Goal: Navigation & Orientation: Find specific page/section

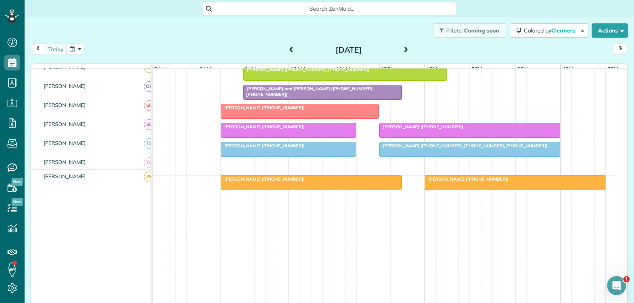
scroll to position [333, 0]
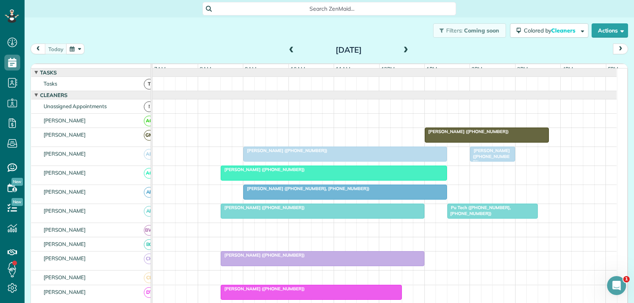
click at [387, 153] on div "[PERSON_NAME] ([PHONE_NUMBER])" at bounding box center [345, 151] width 199 height 6
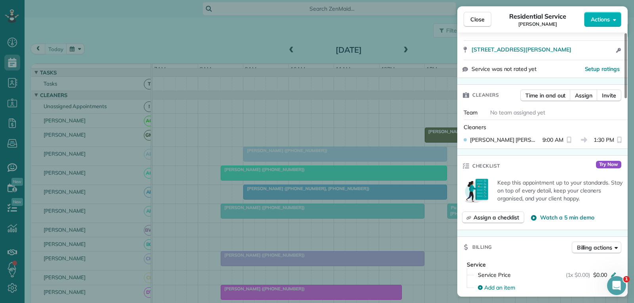
scroll to position [78, 0]
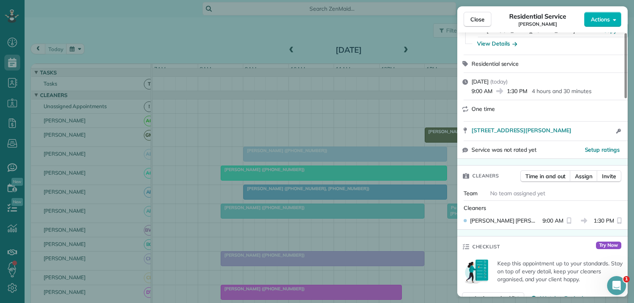
drag, startPoint x: 478, startPoint y: 17, endPoint x: 465, endPoint y: 90, distance: 74.4
click at [478, 17] on span "Close" at bounding box center [477, 19] width 14 height 8
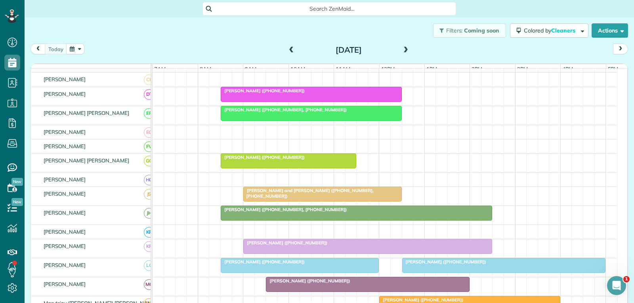
scroll to position [238, 0]
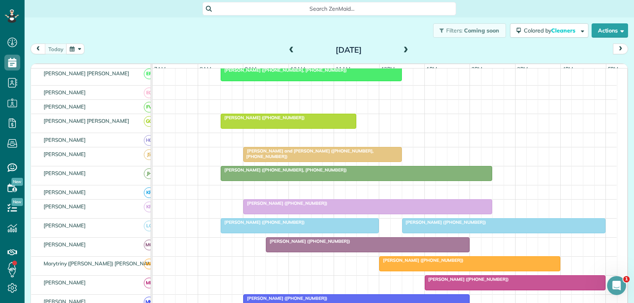
click at [350, 206] on div "[PERSON_NAME] ([PHONE_NUMBER])" at bounding box center [368, 203] width 244 height 6
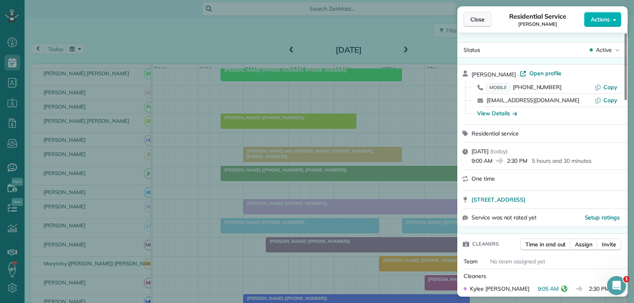
click at [478, 20] on span "Close" at bounding box center [477, 19] width 14 height 8
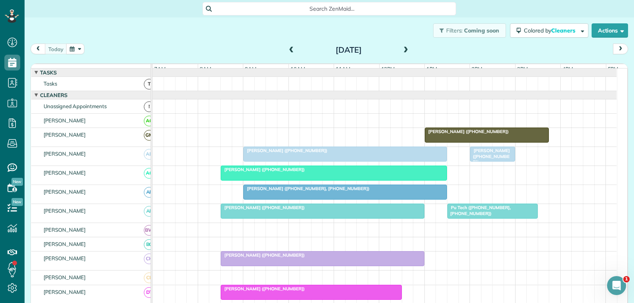
click at [345, 161] on div at bounding box center [345, 154] width 203 height 14
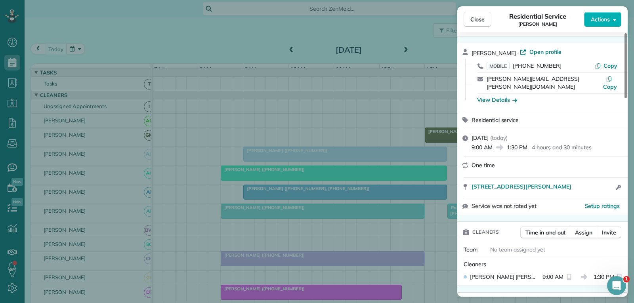
scroll to position [40, 0]
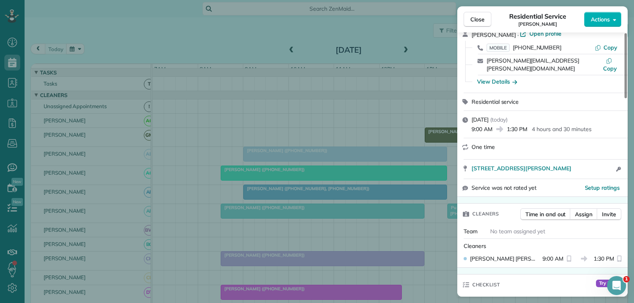
drag, startPoint x: 479, startPoint y: 20, endPoint x: 450, endPoint y: 77, distance: 63.6
click at [479, 20] on span "Close" at bounding box center [477, 19] width 14 height 8
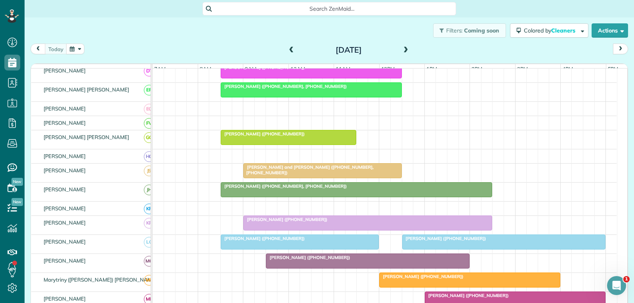
scroll to position [277, 0]
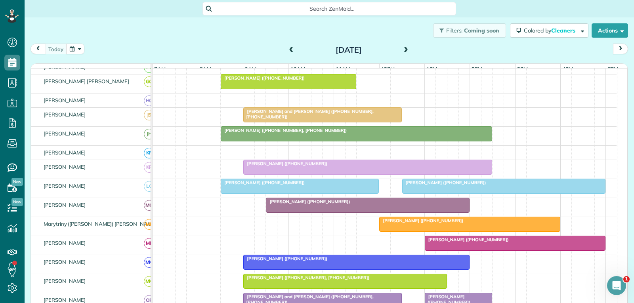
click at [362, 212] on div at bounding box center [367, 205] width 203 height 14
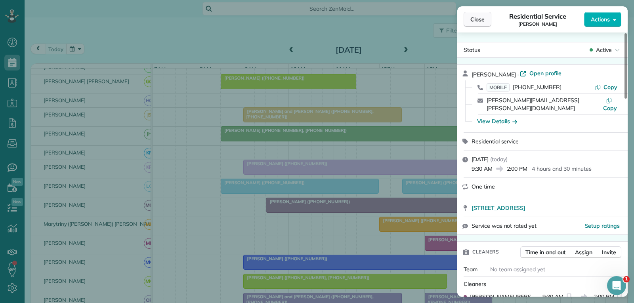
click at [478, 23] on span "Close" at bounding box center [477, 19] width 14 height 8
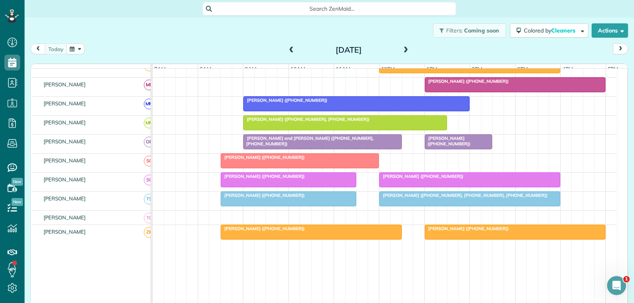
click at [316, 149] on div at bounding box center [322, 142] width 157 height 14
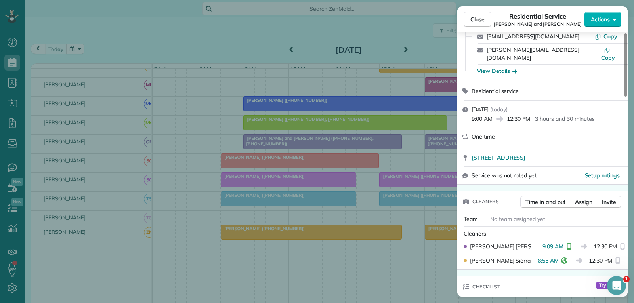
drag, startPoint x: 476, startPoint y: 21, endPoint x: 399, endPoint y: 85, distance: 99.9
click at [476, 21] on span "Close" at bounding box center [477, 19] width 14 height 8
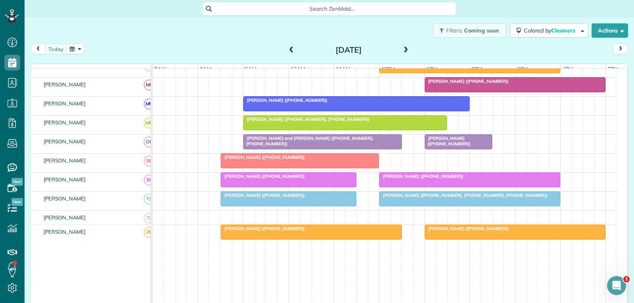
click at [403, 50] on span at bounding box center [405, 50] width 9 height 7
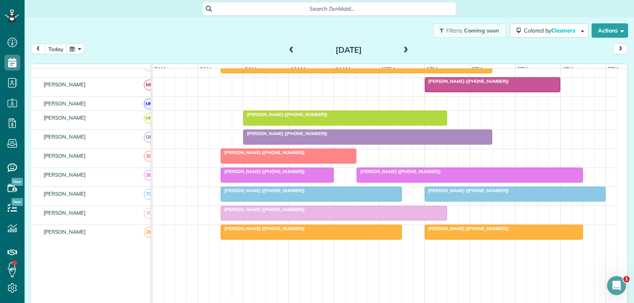
click at [403, 50] on span at bounding box center [405, 50] width 9 height 7
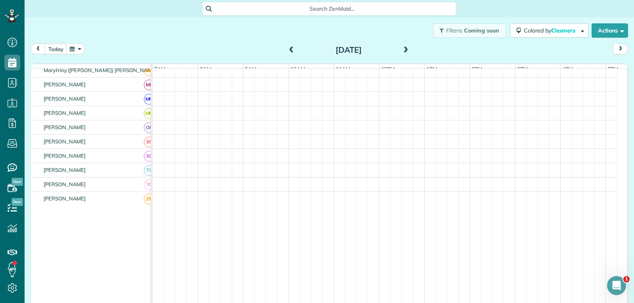
click at [403, 50] on span at bounding box center [405, 50] width 9 height 7
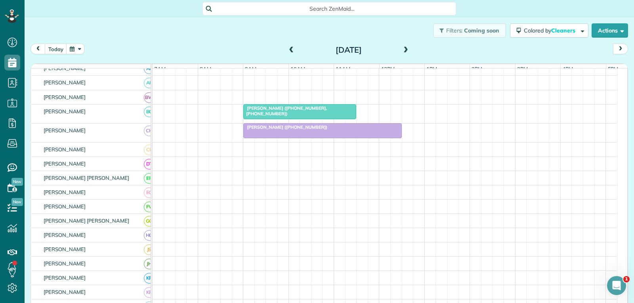
click at [402, 49] on span at bounding box center [405, 50] width 9 height 7
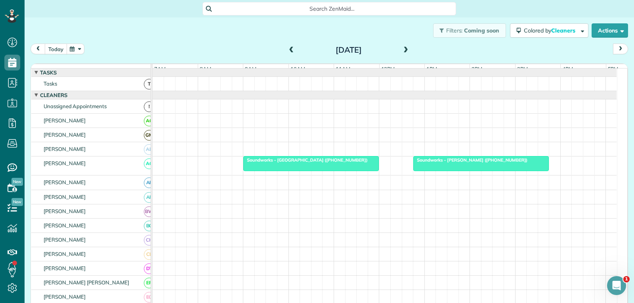
drag, startPoint x: 59, startPoint y: 50, endPoint x: 62, endPoint y: 73, distance: 24.0
click at [59, 50] on button "today" at bounding box center [56, 49] width 22 height 11
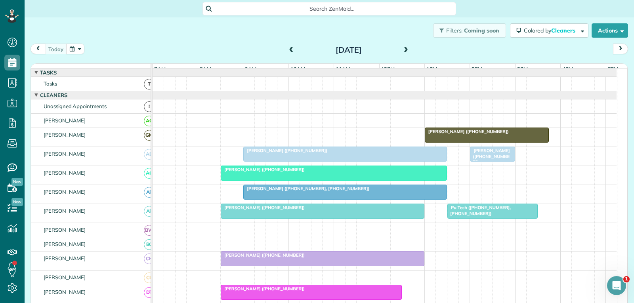
click at [321, 153] on div "[PERSON_NAME] ([PHONE_NUMBER])" at bounding box center [345, 151] width 199 height 6
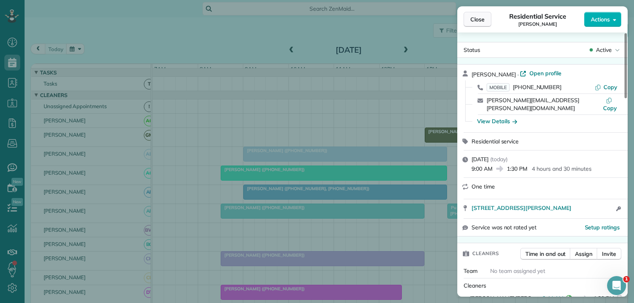
click at [487, 18] on button "Close" at bounding box center [477, 19] width 28 height 15
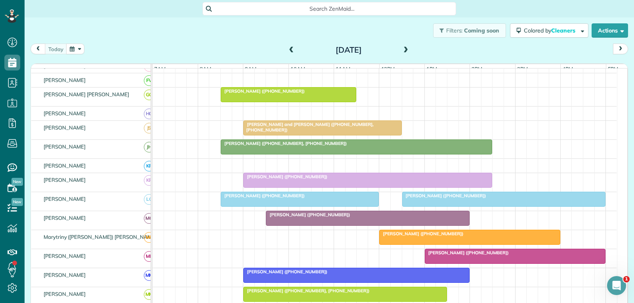
scroll to position [277, 0]
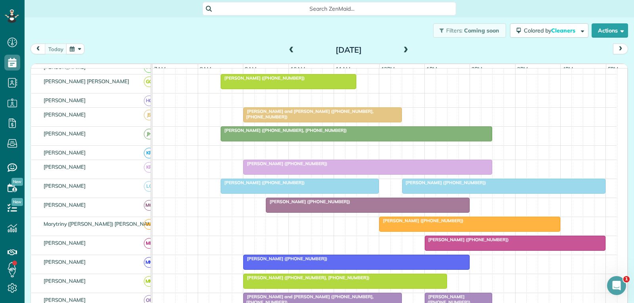
click at [354, 204] on div "[PERSON_NAME] ([PHONE_NUMBER])" at bounding box center [367, 202] width 199 height 6
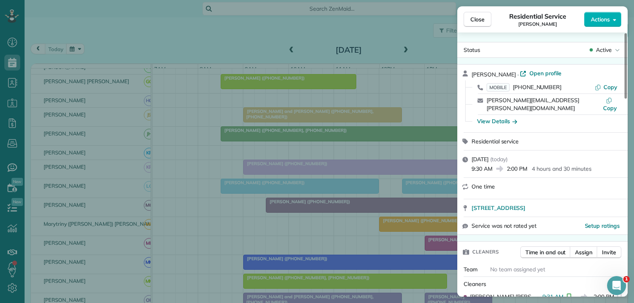
scroll to position [79, 0]
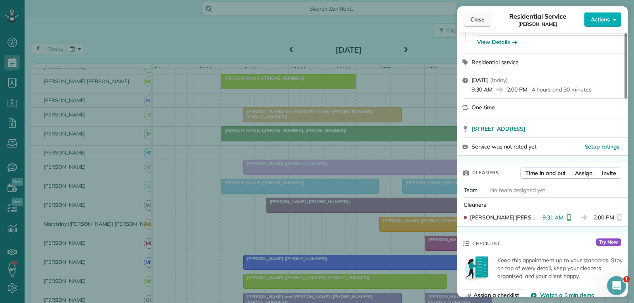
click at [477, 18] on span "Close" at bounding box center [477, 19] width 14 height 8
